Goal: Use online tool/utility: Utilize a website feature to perform a specific function

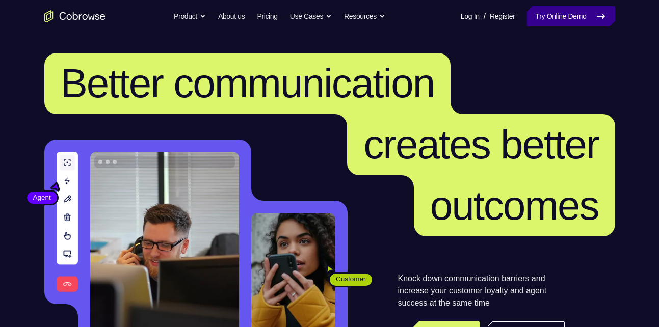
click at [540, 16] on link "Try Online Demo" at bounding box center [571, 16] width 88 height 20
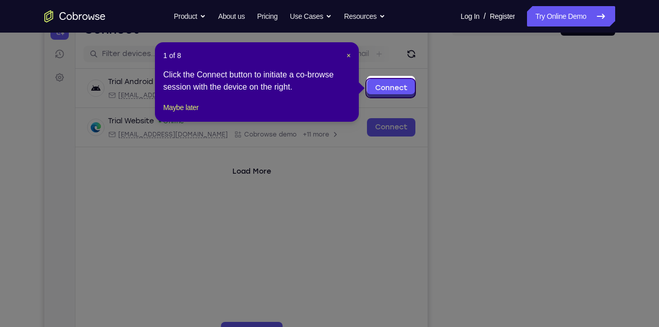
scroll to position [117, 0]
click at [349, 57] on span "×" at bounding box center [348, 56] width 4 height 8
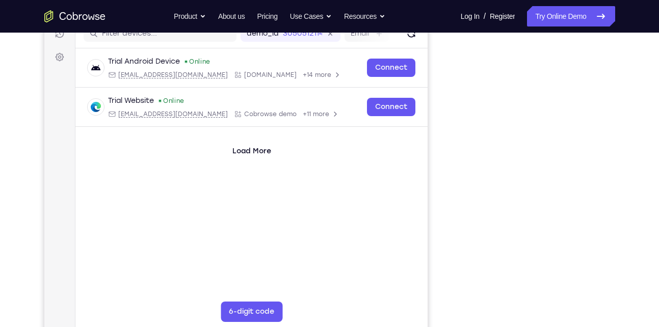
scroll to position [136, 0]
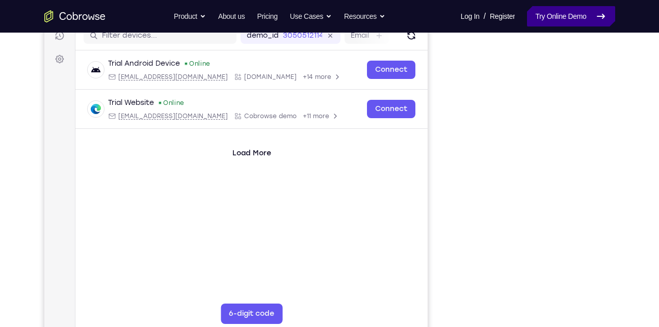
click at [562, 21] on link "Try Online Demo" at bounding box center [571, 16] width 88 height 20
click at [583, 19] on link "Try Online Demo" at bounding box center [571, 16] width 88 height 20
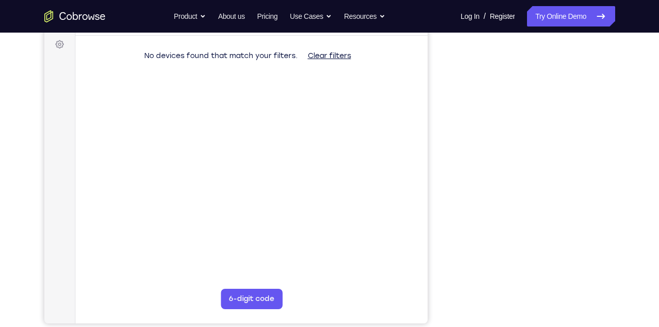
scroll to position [151, 0]
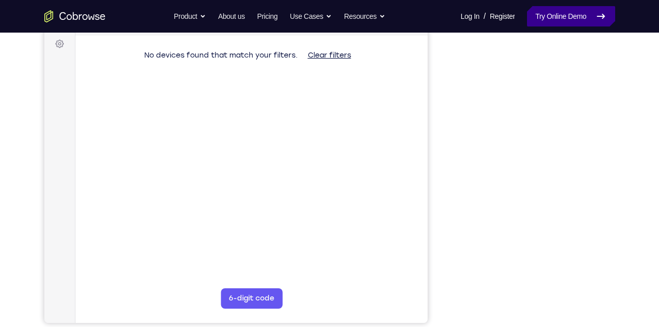
click at [552, 11] on link "Try Online Demo" at bounding box center [571, 16] width 88 height 20
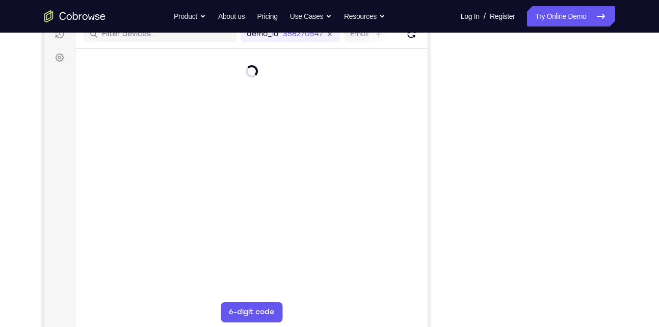
scroll to position [137, 0]
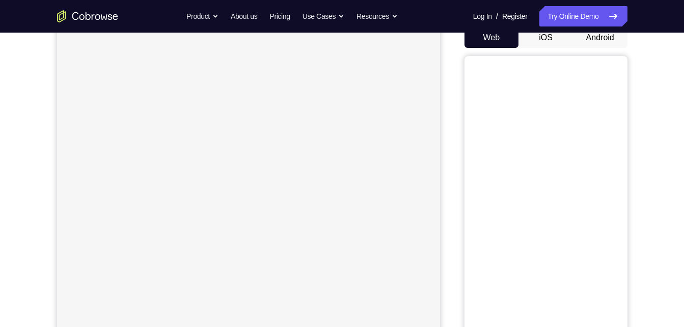
scroll to position [105, 0]
click at [610, 44] on button "Android" at bounding box center [600, 37] width 55 height 20
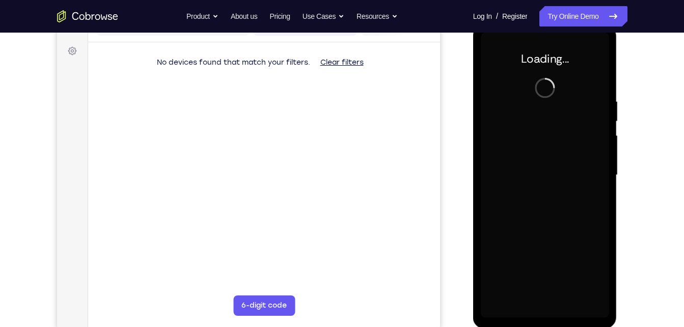
scroll to position [145, 0]
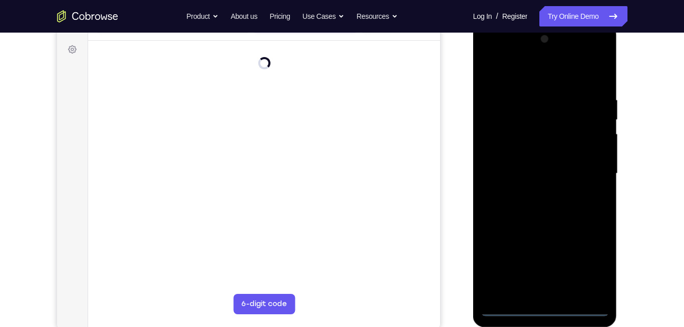
click at [548, 312] on div at bounding box center [545, 173] width 128 height 285
click at [552, 310] on div at bounding box center [545, 173] width 128 height 285
click at [549, 315] on div at bounding box center [545, 177] width 128 height 285
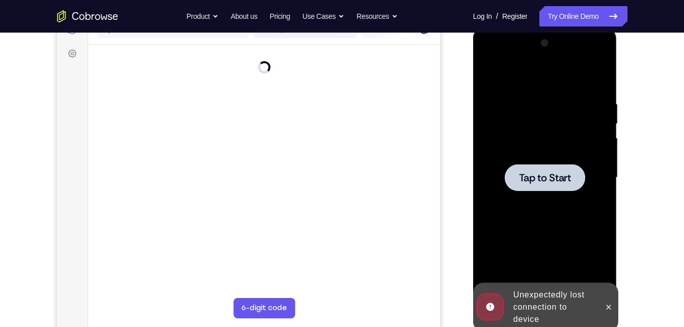
click at [571, 179] on span "Tap to Start" at bounding box center [545, 178] width 52 height 10
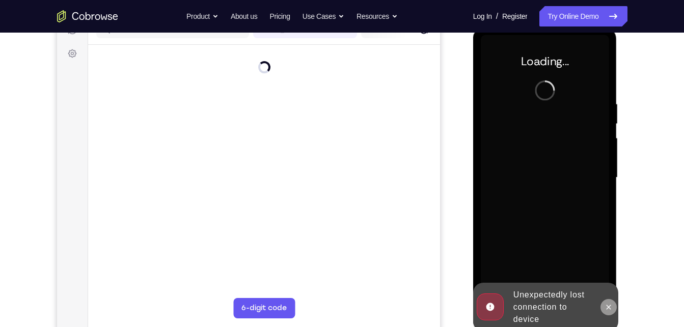
click at [614, 306] on button at bounding box center [609, 307] width 16 height 16
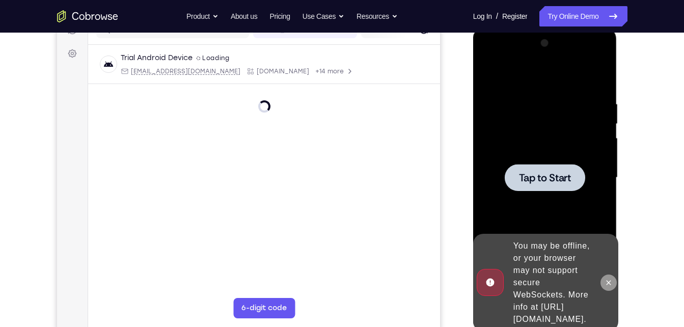
click at [612, 279] on icon at bounding box center [609, 283] width 8 height 8
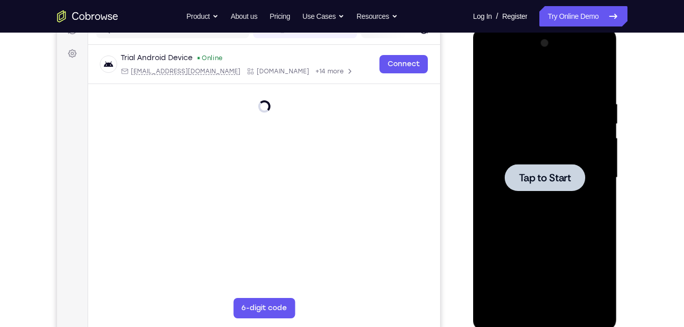
click at [550, 173] on span "Tap to Start" at bounding box center [545, 178] width 52 height 10
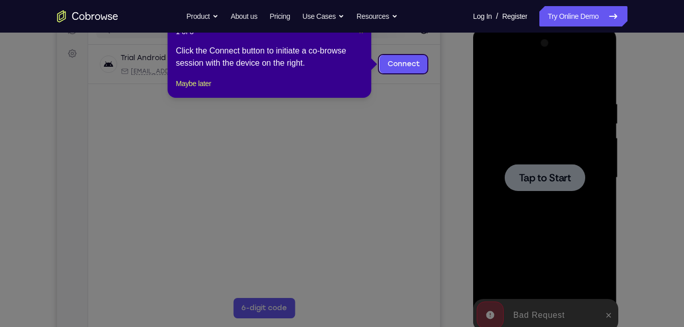
click at [362, 34] on span "×" at bounding box center [361, 32] width 4 height 8
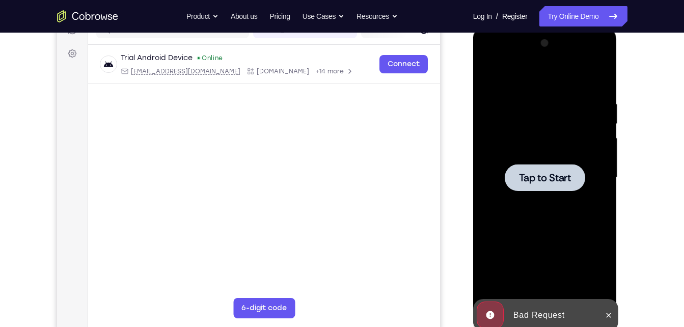
click at [563, 201] on div at bounding box center [545, 177] width 128 height 285
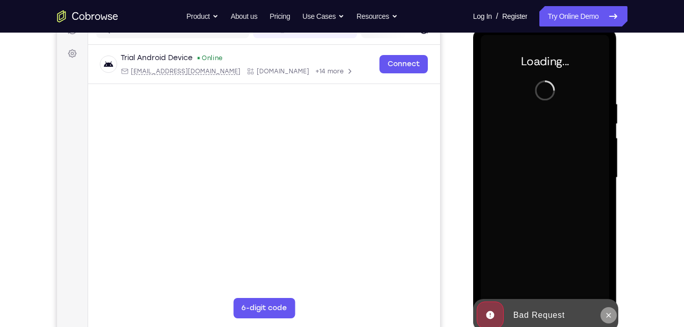
click at [612, 314] on icon at bounding box center [609, 315] width 8 height 8
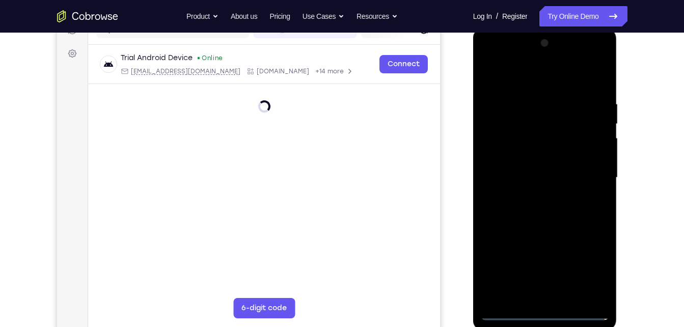
click at [546, 316] on div at bounding box center [545, 177] width 128 height 285
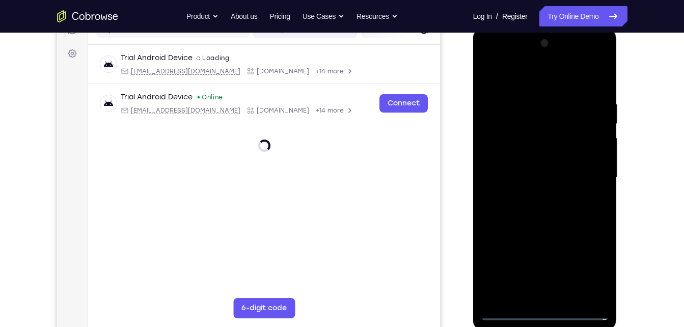
click at [551, 315] on div at bounding box center [545, 177] width 128 height 285
click at [547, 309] on div at bounding box center [545, 177] width 128 height 285
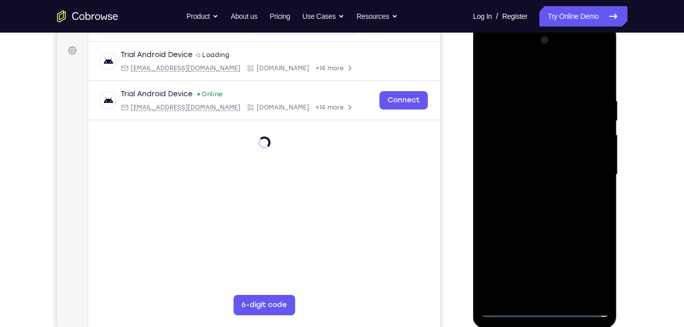
scroll to position [145, 0]
click at [547, 309] on div at bounding box center [545, 174] width 128 height 285
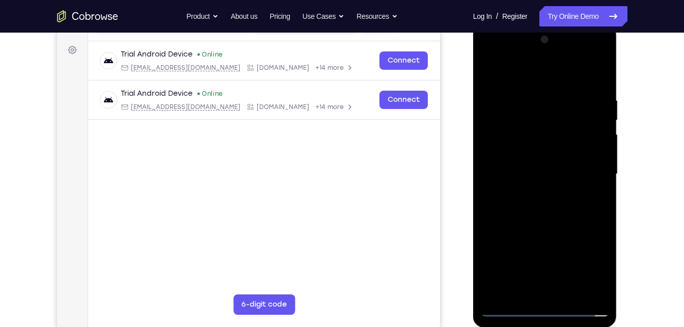
click at [593, 266] on div at bounding box center [545, 174] width 128 height 285
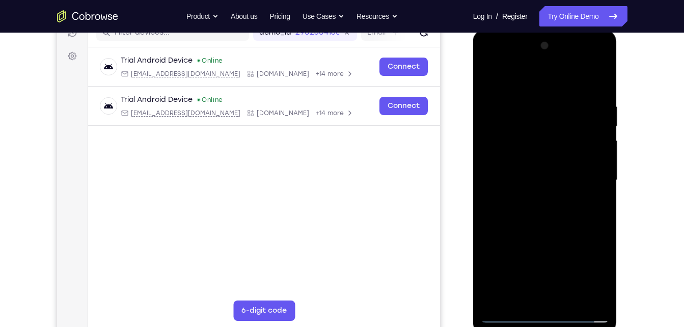
scroll to position [138, 0]
click at [588, 272] on div at bounding box center [545, 180] width 128 height 285
click at [595, 276] on div at bounding box center [545, 180] width 128 height 285
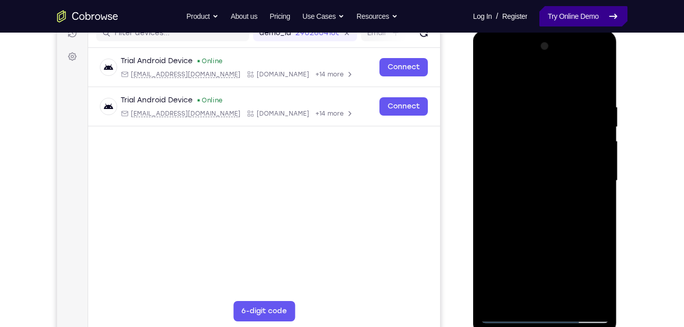
click at [575, 17] on link "Try Online Demo" at bounding box center [583, 16] width 88 height 20
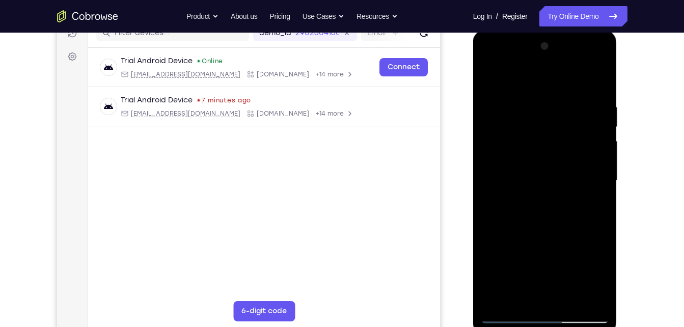
click at [589, 275] on div at bounding box center [545, 180] width 128 height 285
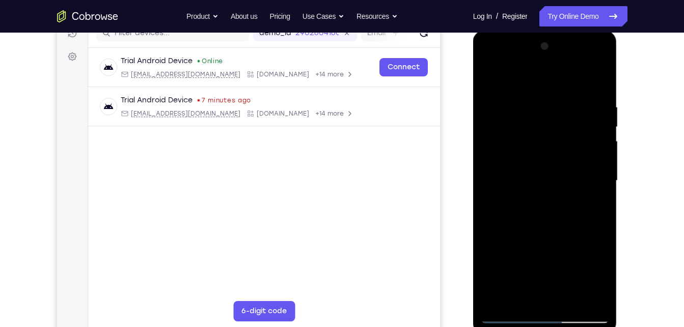
click at [589, 275] on div at bounding box center [545, 180] width 128 height 285
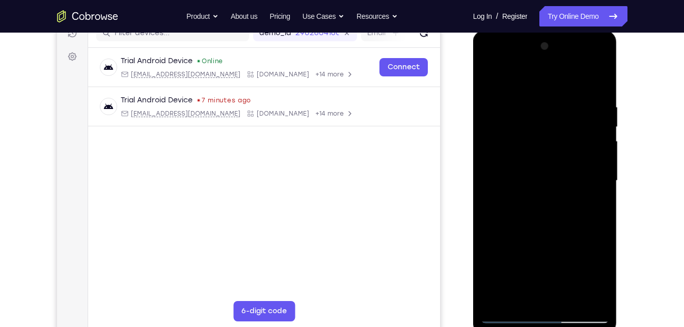
click at [589, 275] on div at bounding box center [545, 180] width 128 height 285
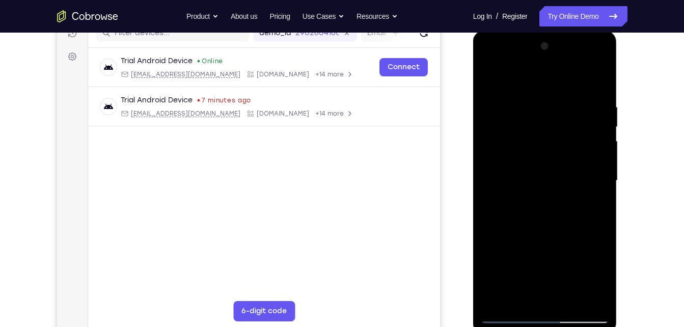
click at [575, 27] on nav "Go back Powerful, Flexible and Trustworthy. Avoid all extra friction for both A…" at bounding box center [342, 16] width 684 height 33
click at [578, 24] on link "Try Online Demo" at bounding box center [583, 16] width 88 height 20
click at [571, 12] on link "Try Online Demo" at bounding box center [583, 16] width 88 height 20
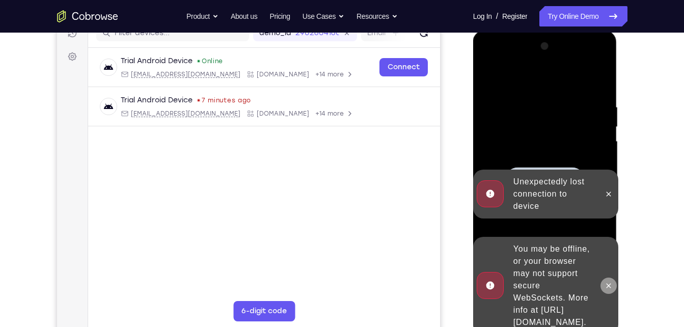
click at [612, 283] on icon at bounding box center [609, 286] width 8 height 8
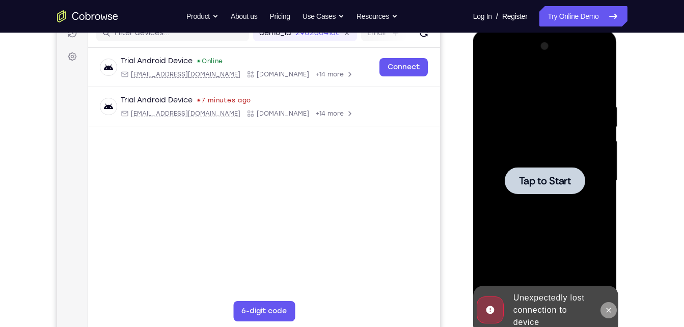
click at [610, 312] on icon at bounding box center [609, 310] width 5 height 5
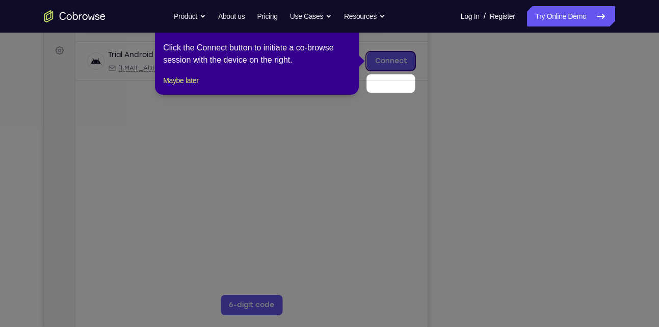
scroll to position [119, 0]
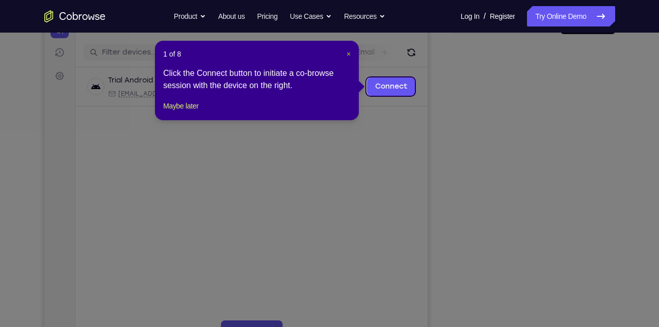
click at [349, 51] on span "×" at bounding box center [348, 54] width 4 height 8
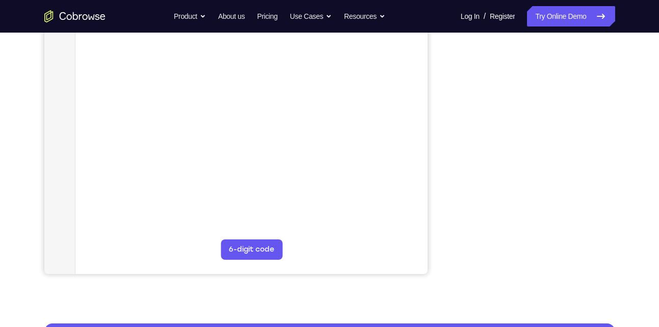
scroll to position [201, 0]
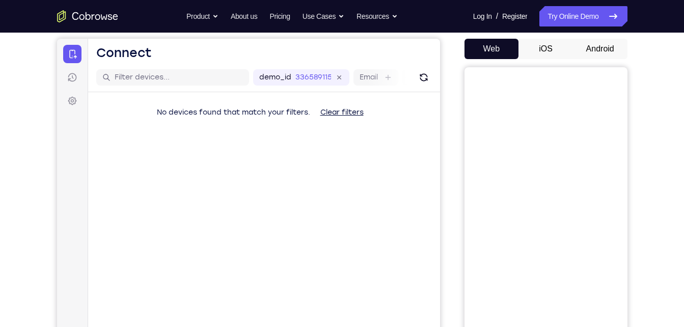
click at [594, 58] on button "Android" at bounding box center [600, 49] width 55 height 20
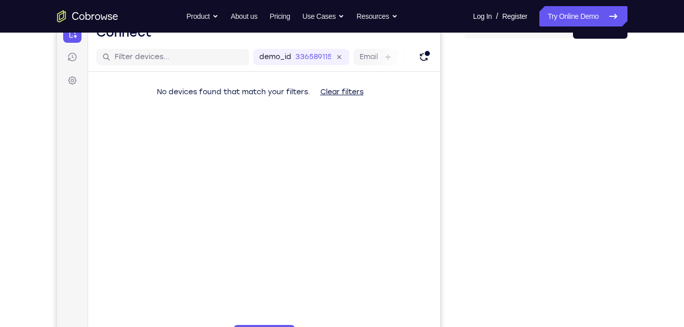
scroll to position [115, 0]
